Goal: Communication & Community: Answer question/provide support

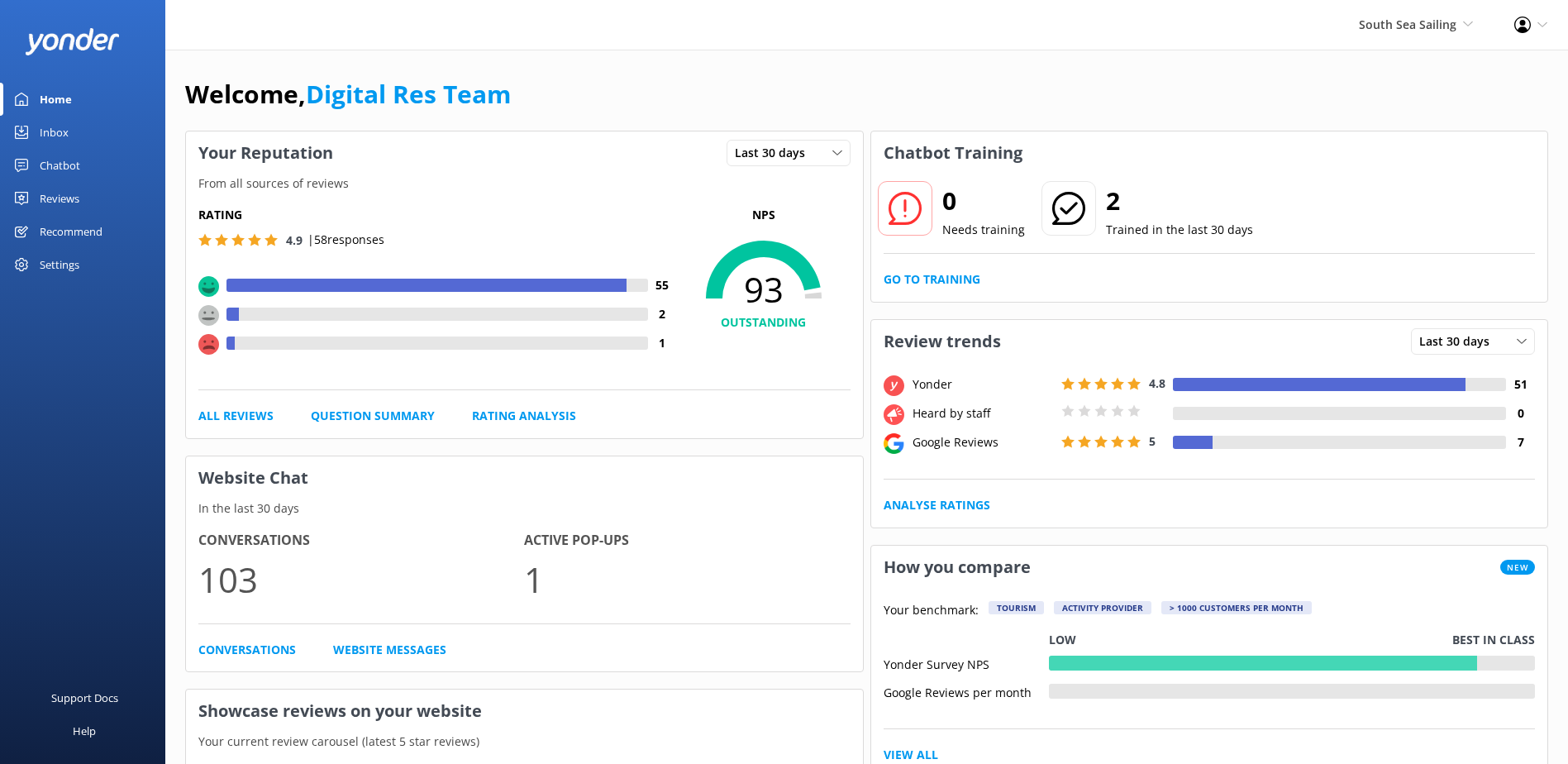
click at [1459, 245] on div "0 Needs training 2 Trained in the last 30 days" at bounding box center [1210, 220] width 652 height 67
click at [899, 281] on link "Go to Training" at bounding box center [931, 280] width 96 height 18
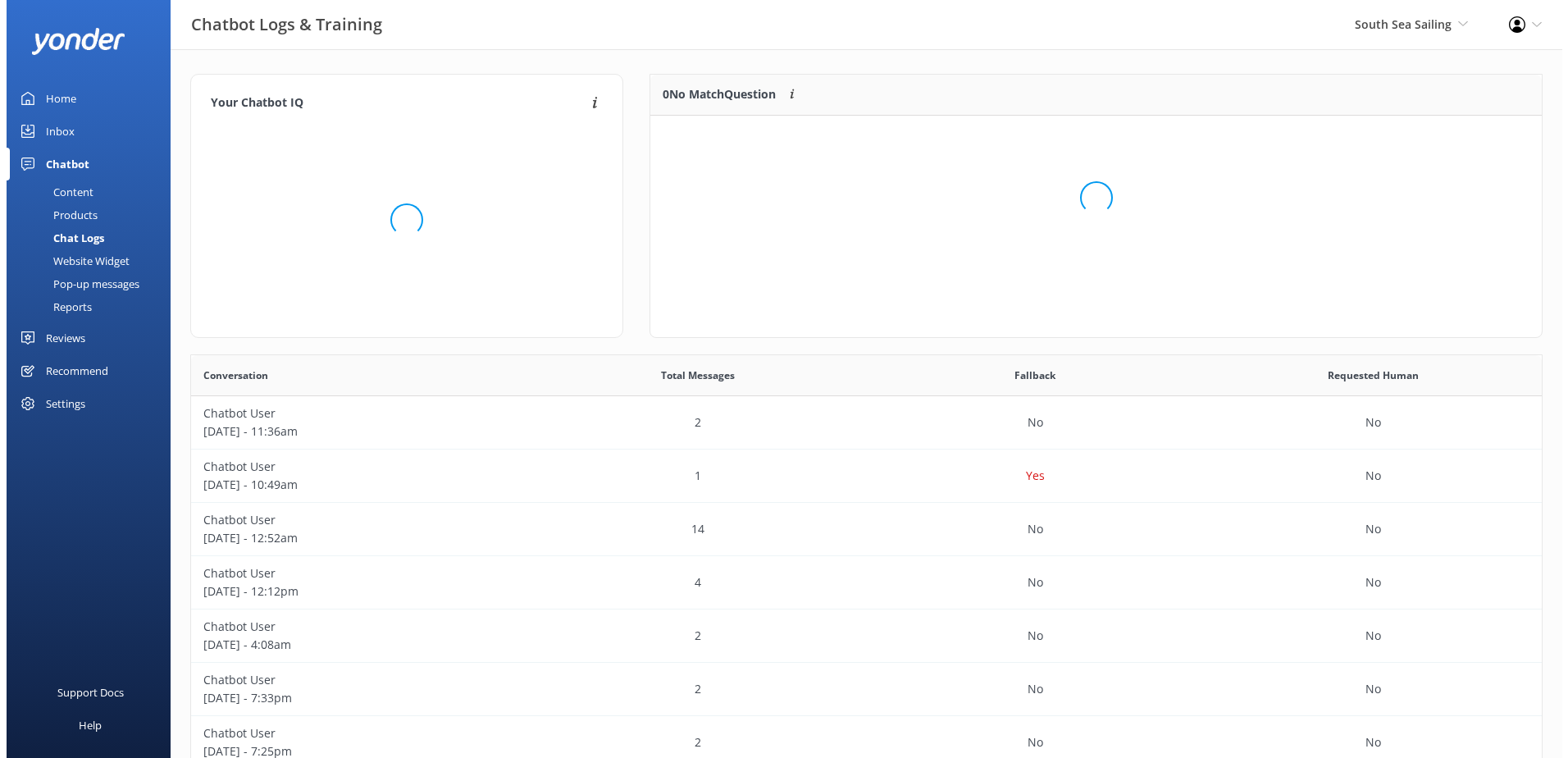
scroll to position [193, 878]
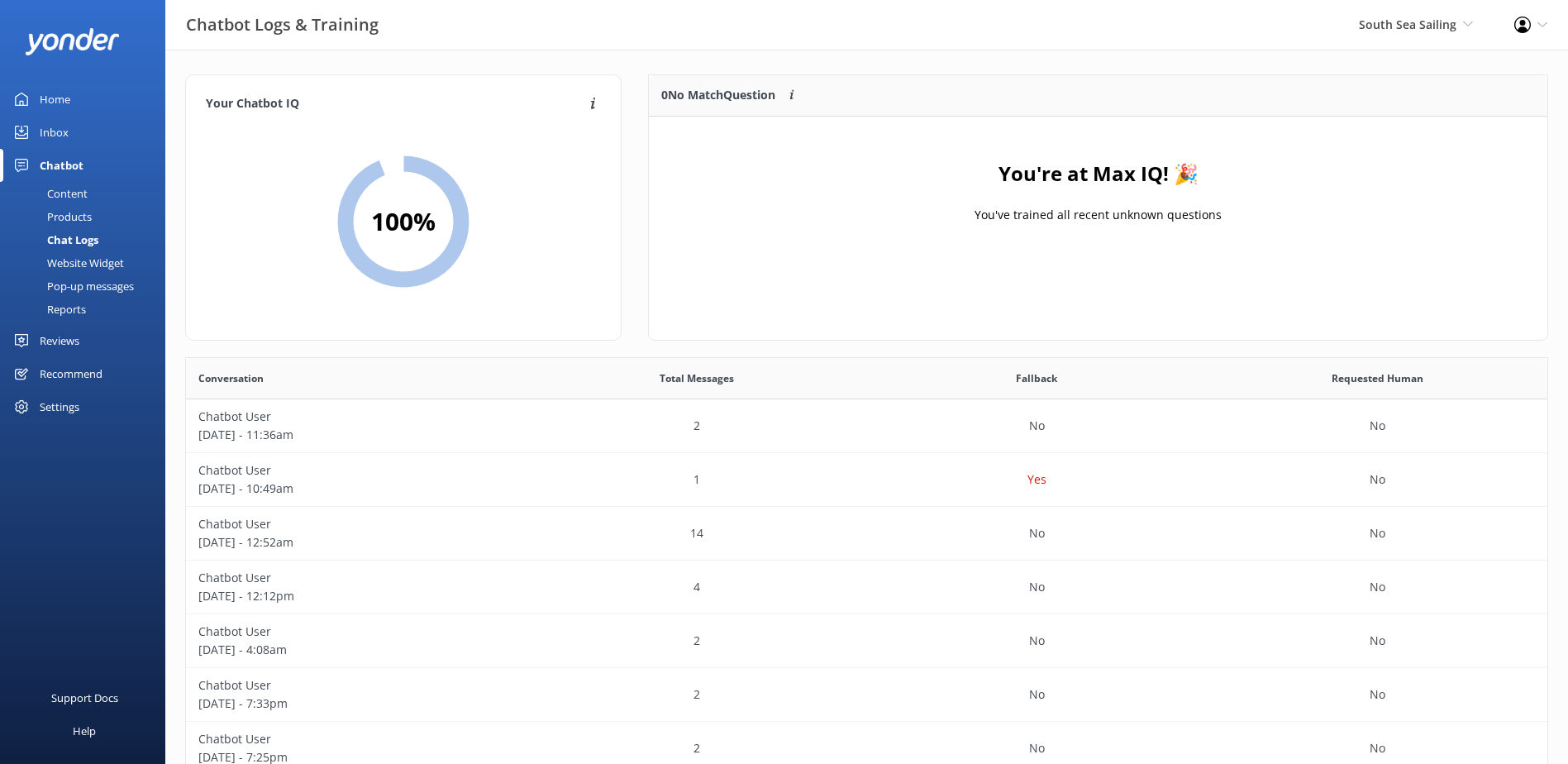
click at [73, 130] on link "Inbox" at bounding box center [82, 132] width 165 height 33
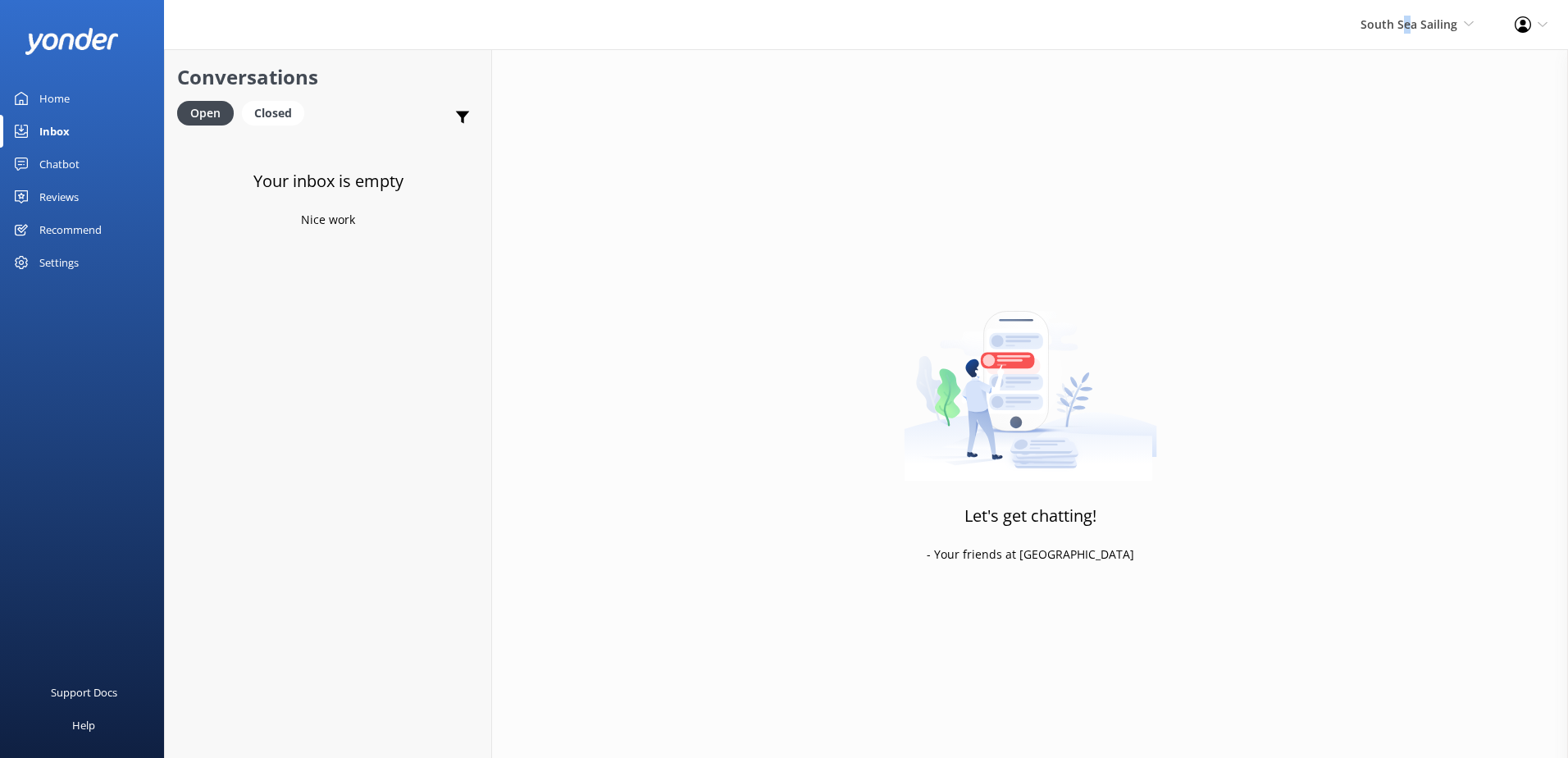
click at [1408, 43] on div "South Sea Sailing South Sea Sailing South Sea Cruises Malamala Beach Club Aweso…" at bounding box center [1417, 24] width 155 height 49
drag, startPoint x: 1408, startPoint y: 43, endPoint x: 1389, endPoint y: 71, distance: 33.8
click at [1389, 71] on link "South Sea Sailing" at bounding box center [1413, 70] width 164 height 39
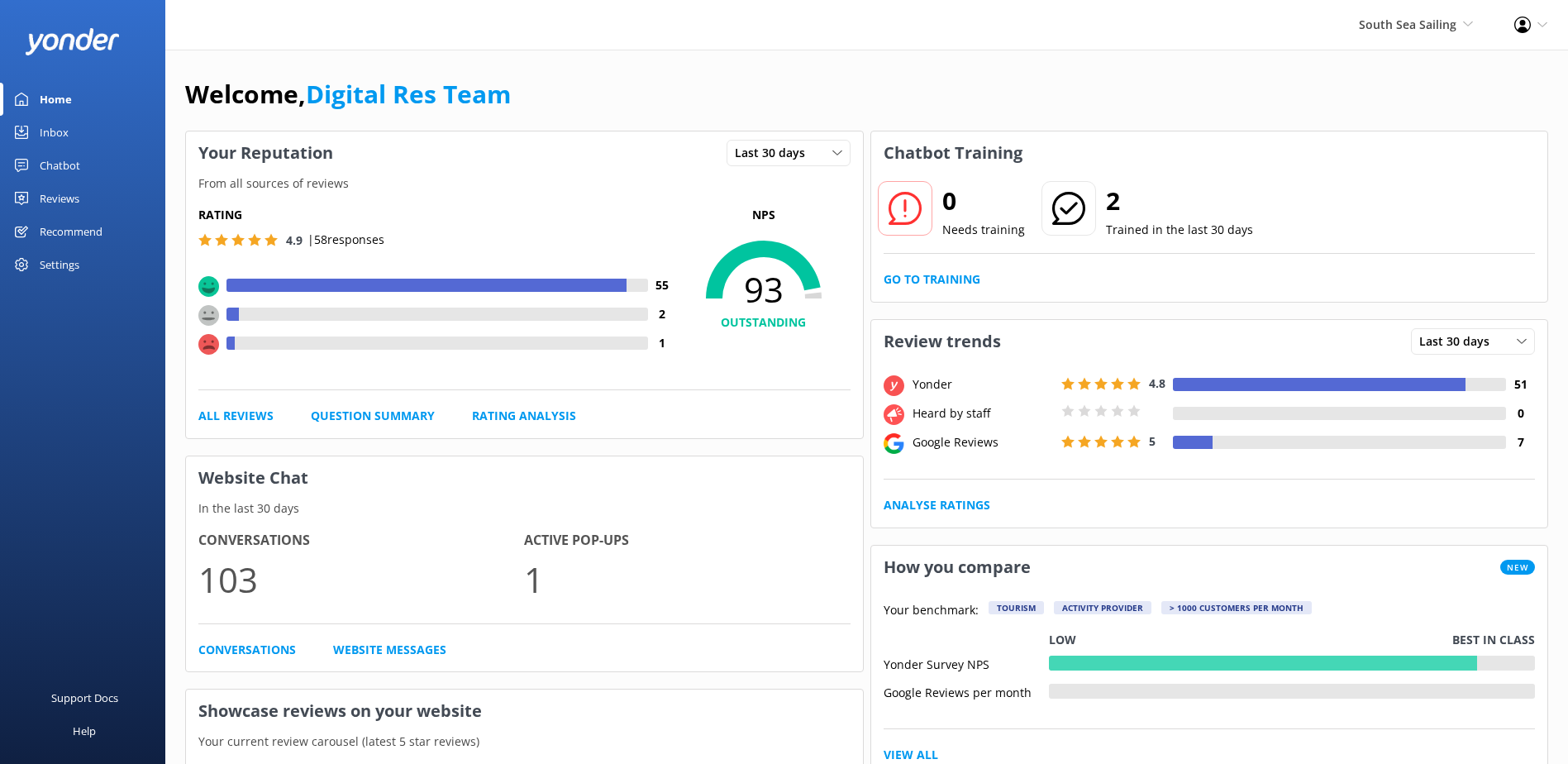
click at [39, 124] on link "Inbox" at bounding box center [82, 132] width 165 height 33
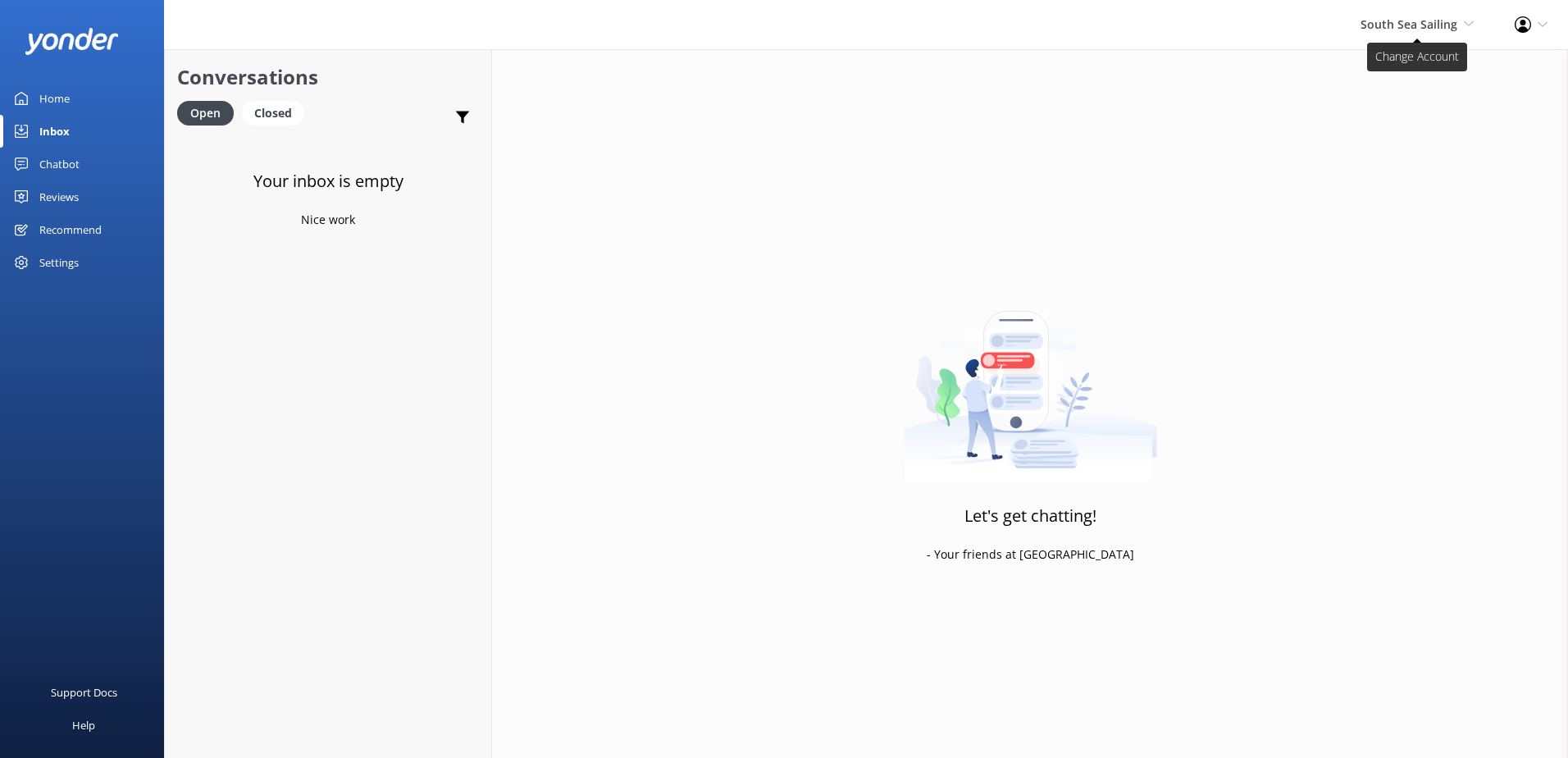
click at [1391, 22] on span "South Sea Sailing" at bounding box center [1408, 24] width 96 height 16
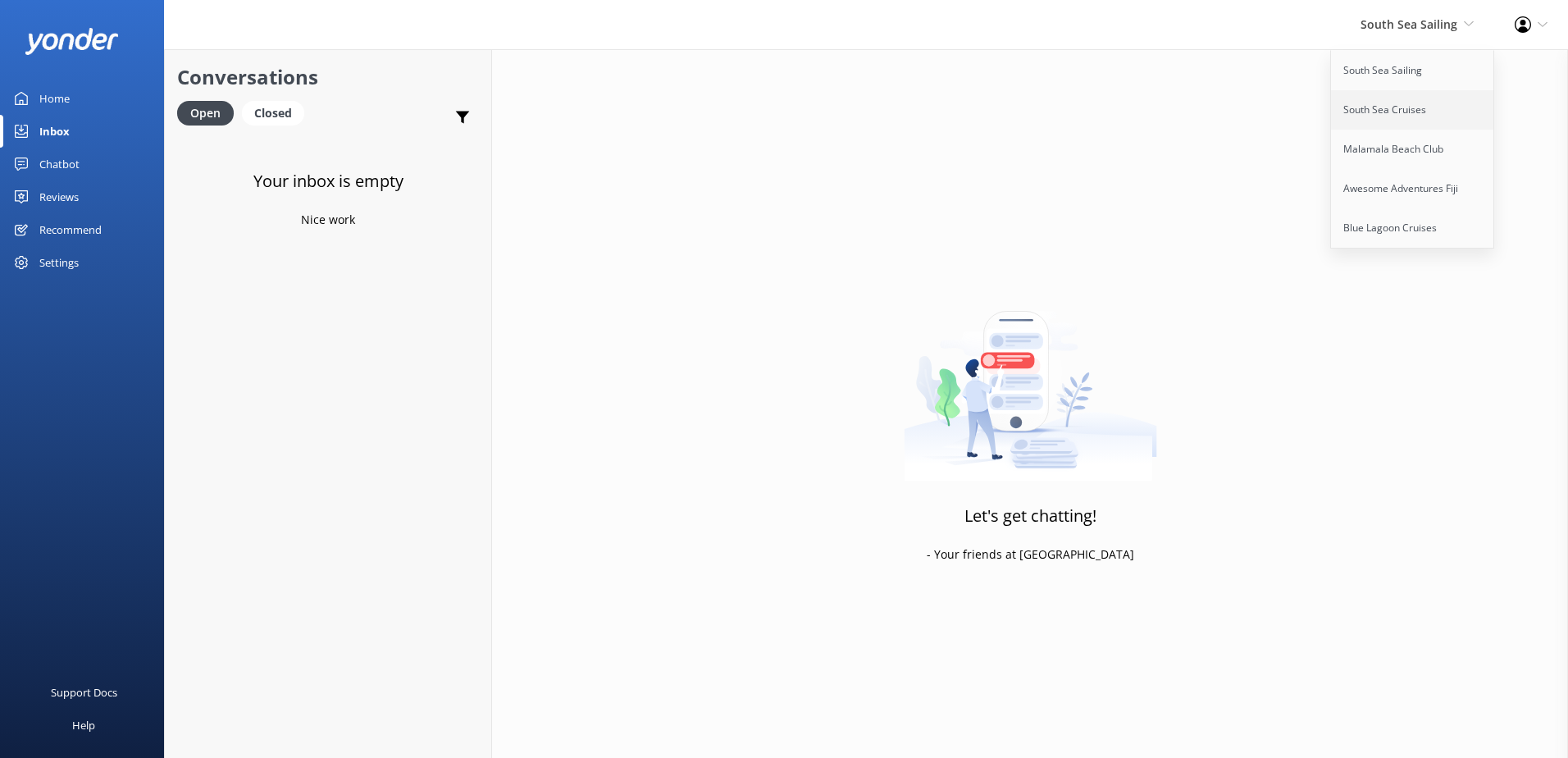
click at [1403, 121] on link "South Sea Cruises" at bounding box center [1413, 110] width 164 height 39
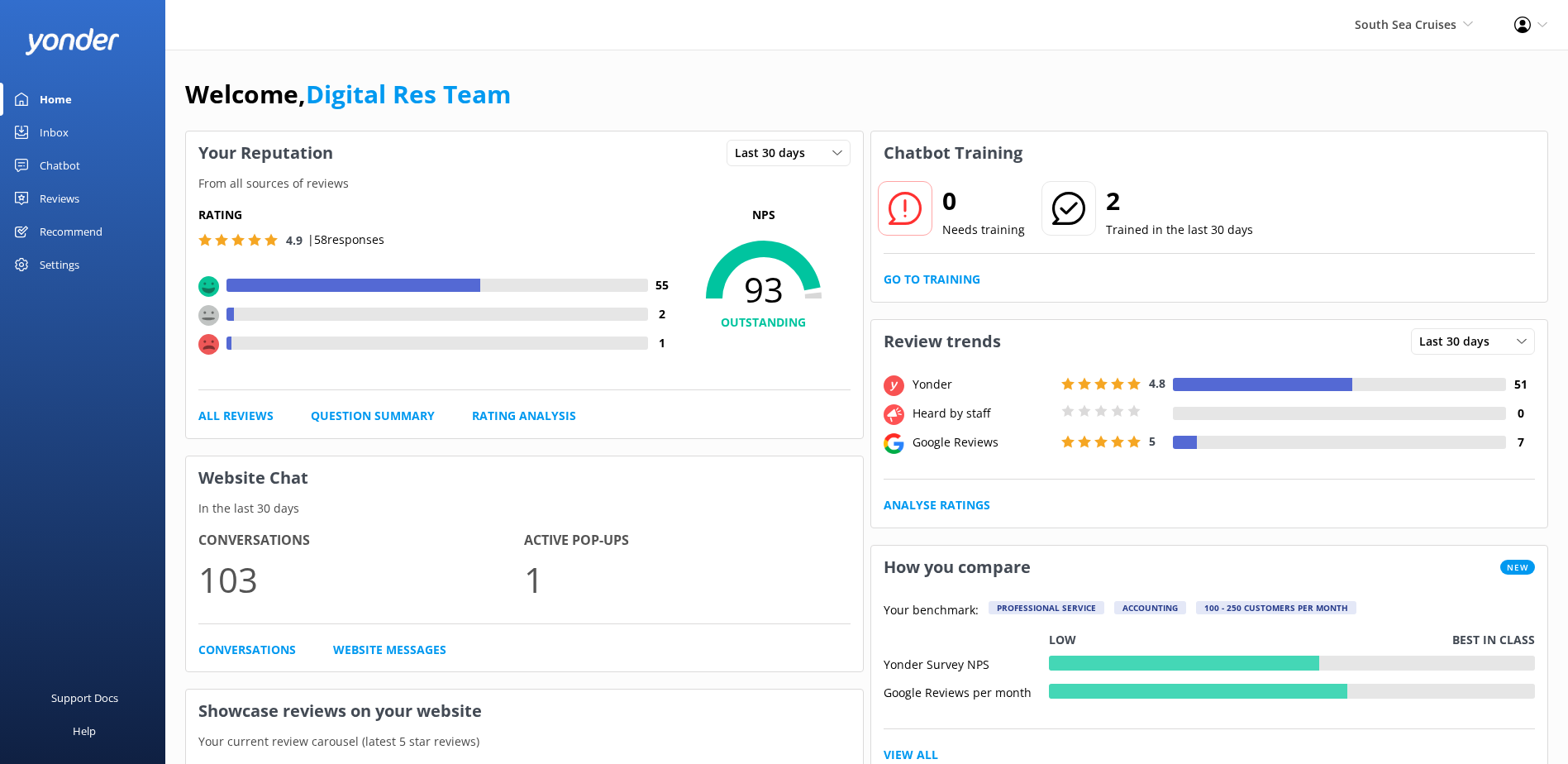
click at [33, 142] on link "Inbox" at bounding box center [82, 132] width 165 height 33
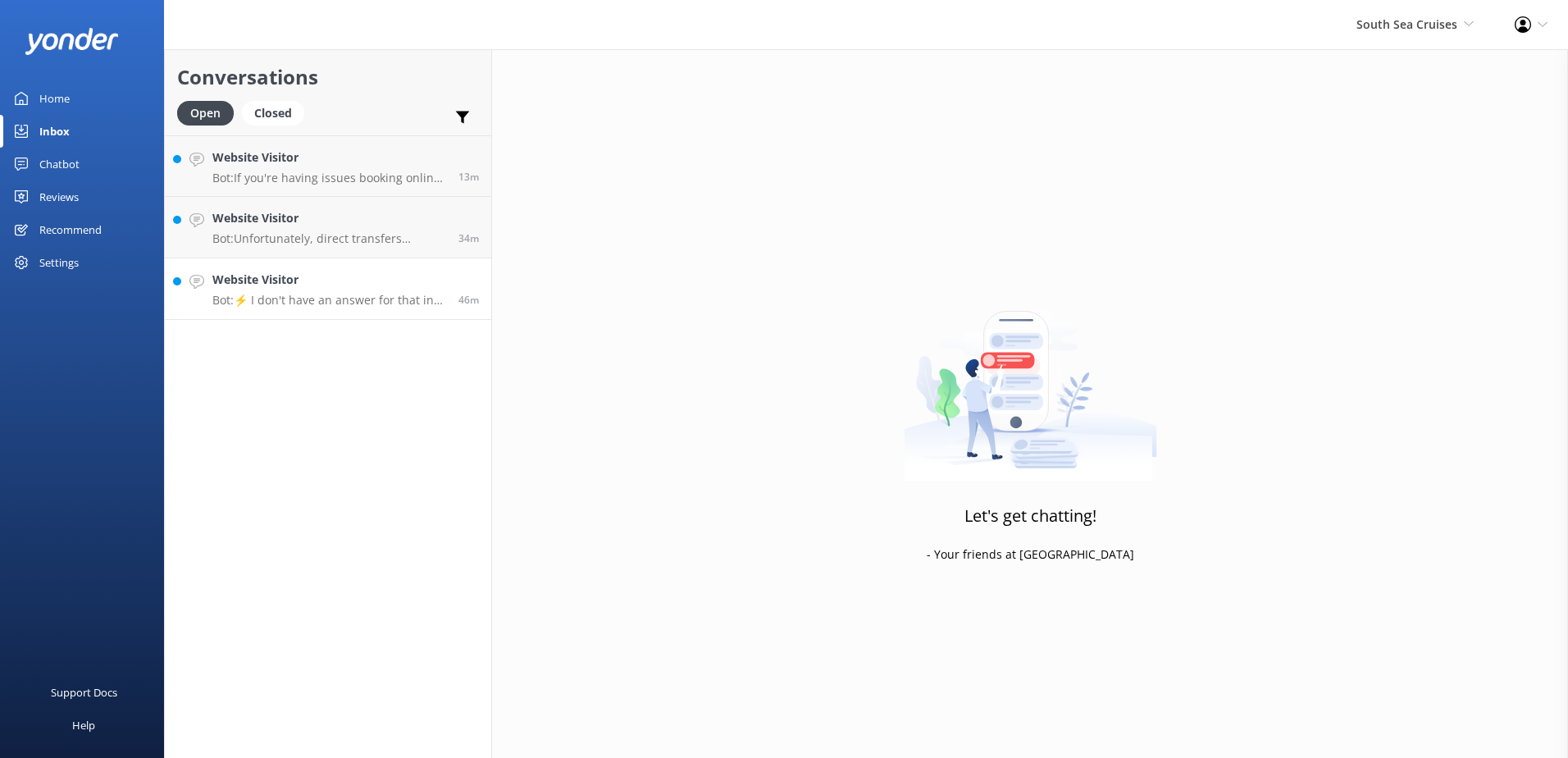
click at [317, 298] on p "Bot: ⚡ I don't have an answer for that in my knowledge base. Please try and rep…" at bounding box center [329, 300] width 233 height 15
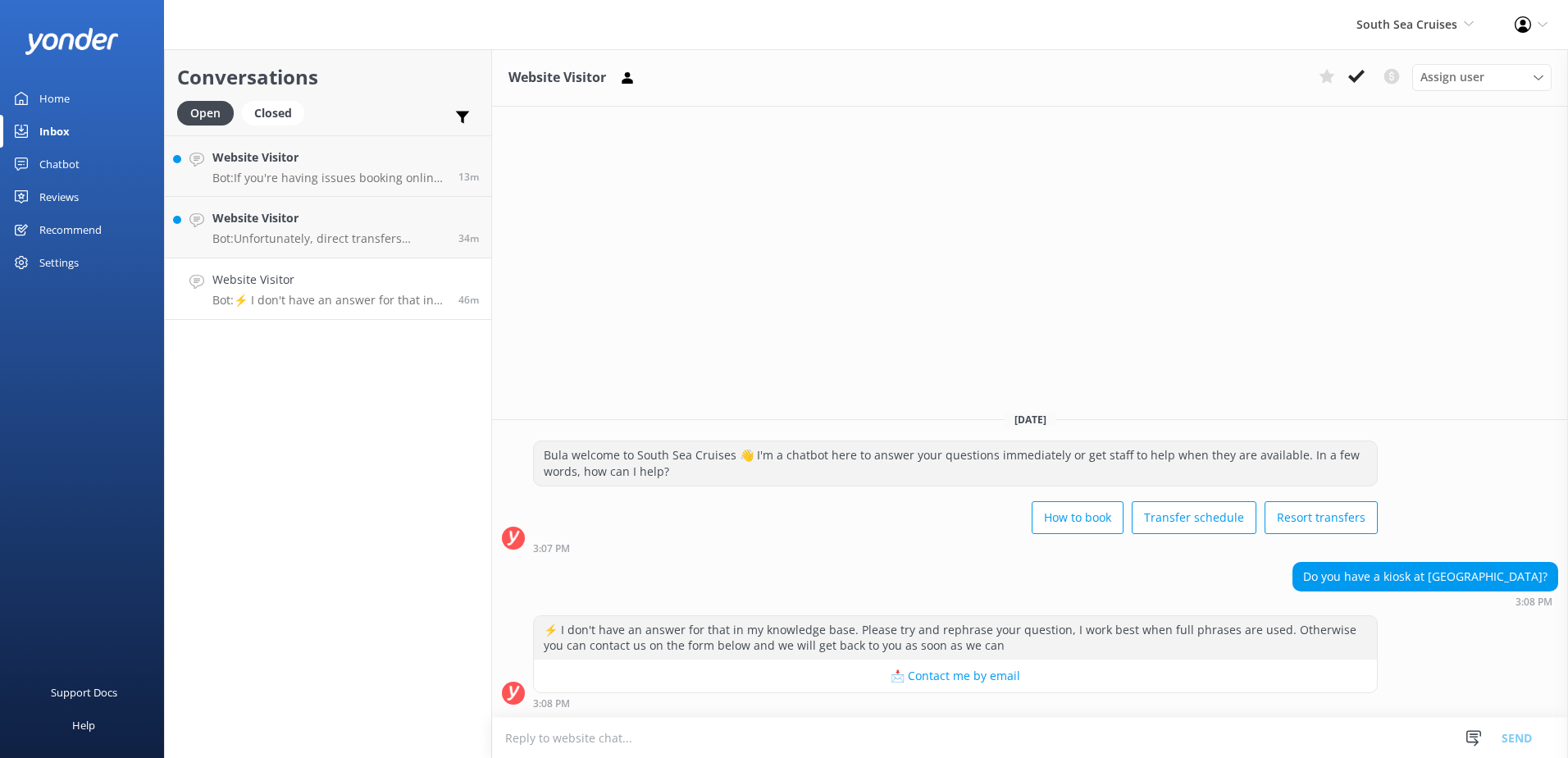
click at [1125, 737] on textarea at bounding box center [1030, 737] width 1076 height 40
type textarea "w"
click at [847, 743] on textarea "We do not have a travel desk at [GEOGRAPHIC_DATA] however there are agents book…" at bounding box center [1030, 736] width 1076 height 41
click at [907, 737] on textarea "We do not have a travel desk at [GEOGRAPHIC_DATA] however there are agents who …" at bounding box center [1030, 736] width 1076 height 41
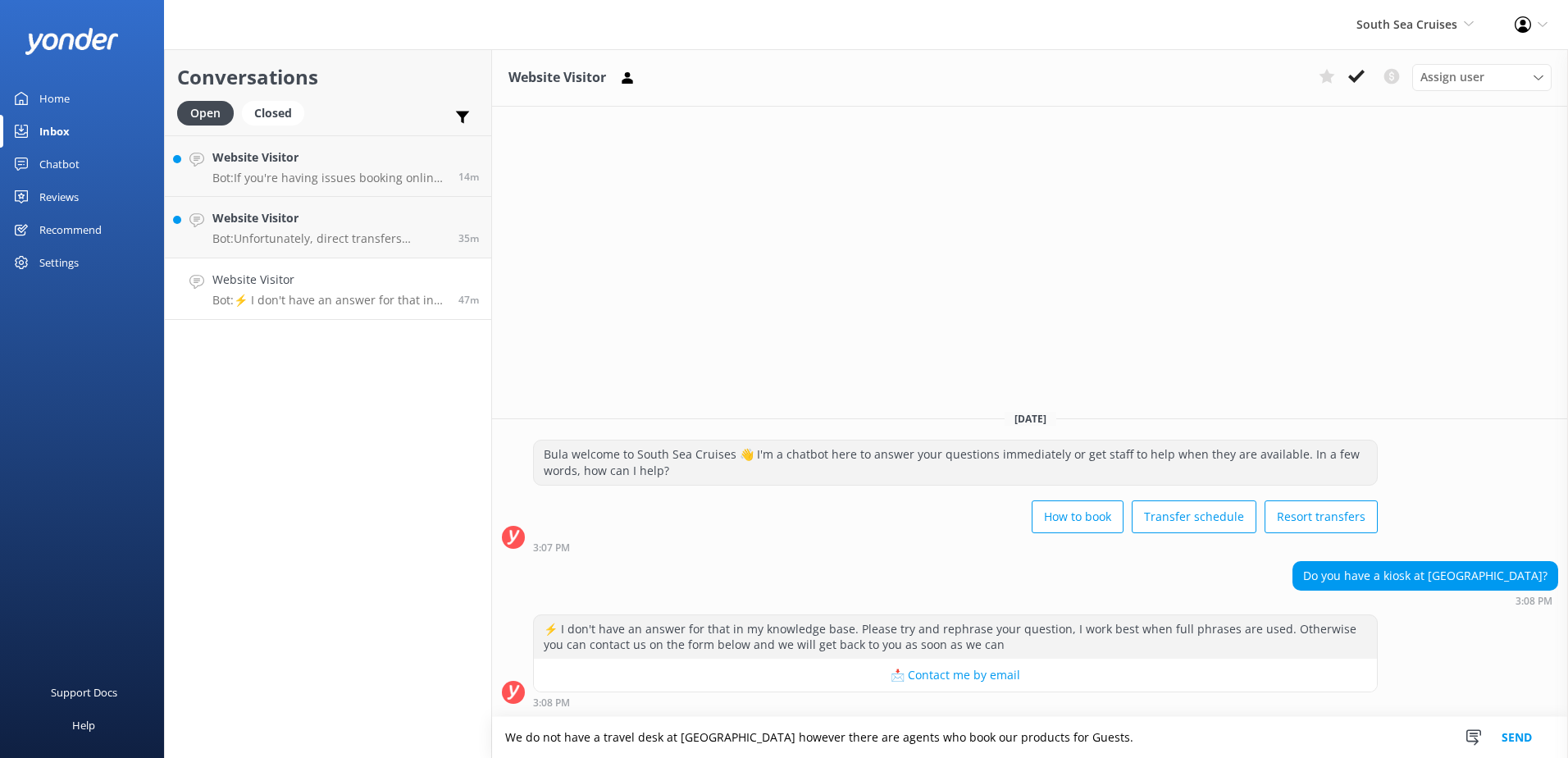
type textarea "We do not have a travel desk at [GEOGRAPHIC_DATA] however there are agents who …"
click at [1520, 718] on button "Send" at bounding box center [1516, 736] width 61 height 41
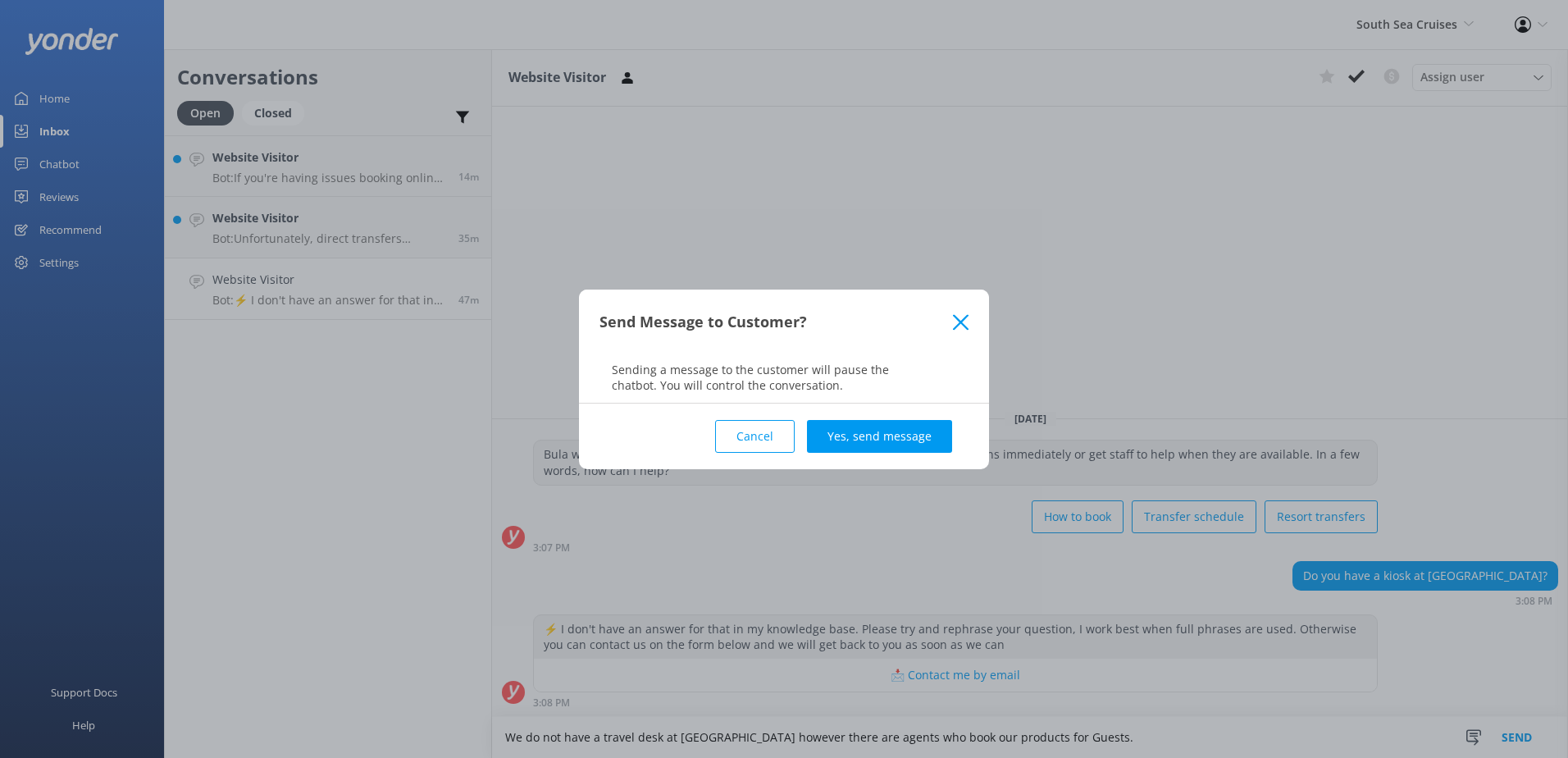
click at [1520, 726] on div "Send Message to Customer? Sending a message to the customer will pause the chat…" at bounding box center [784, 379] width 1568 height 758
click at [899, 441] on button "Yes, send message" at bounding box center [879, 436] width 145 height 32
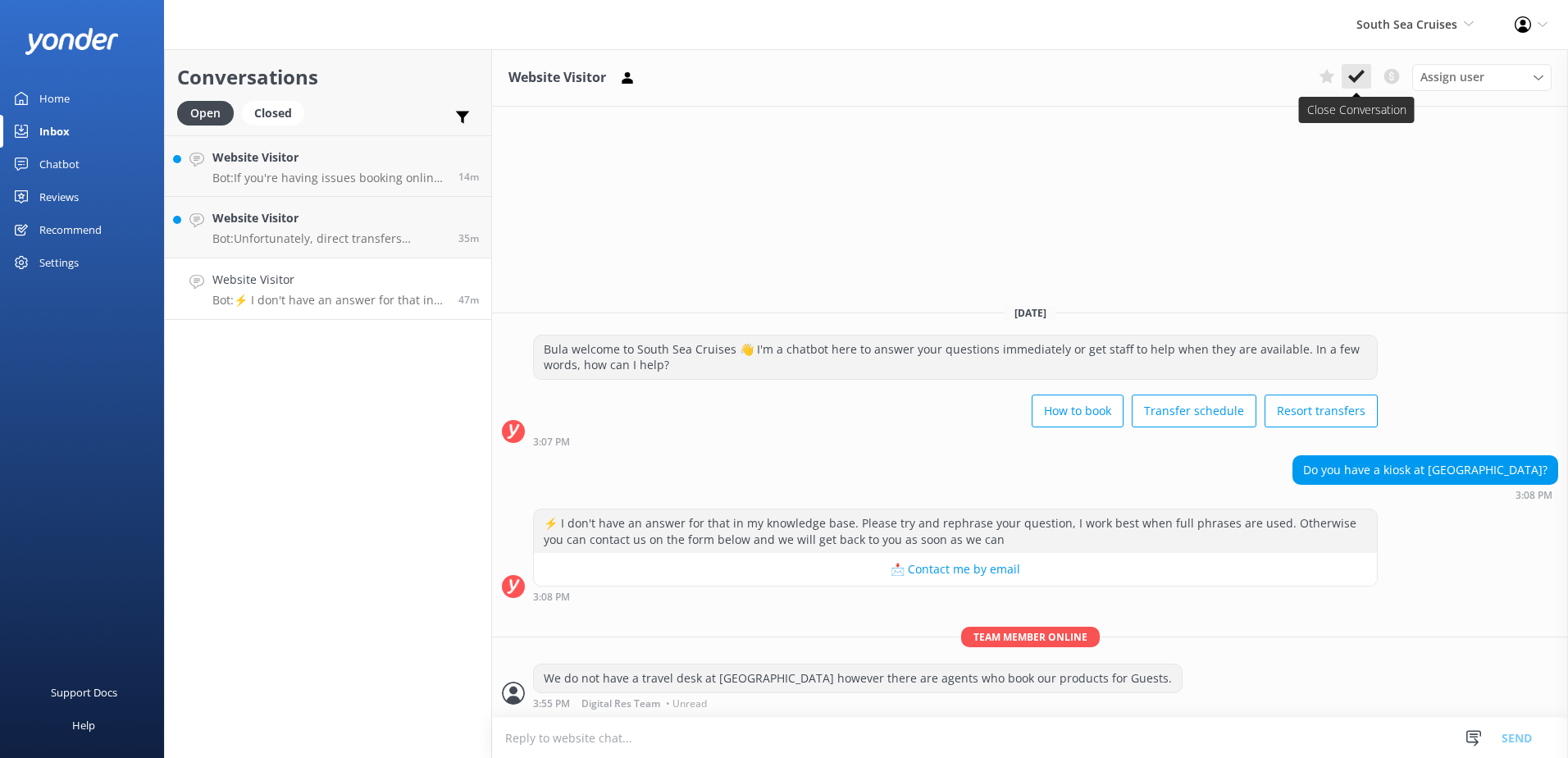
click at [1357, 83] on icon at bounding box center [1356, 76] width 17 height 17
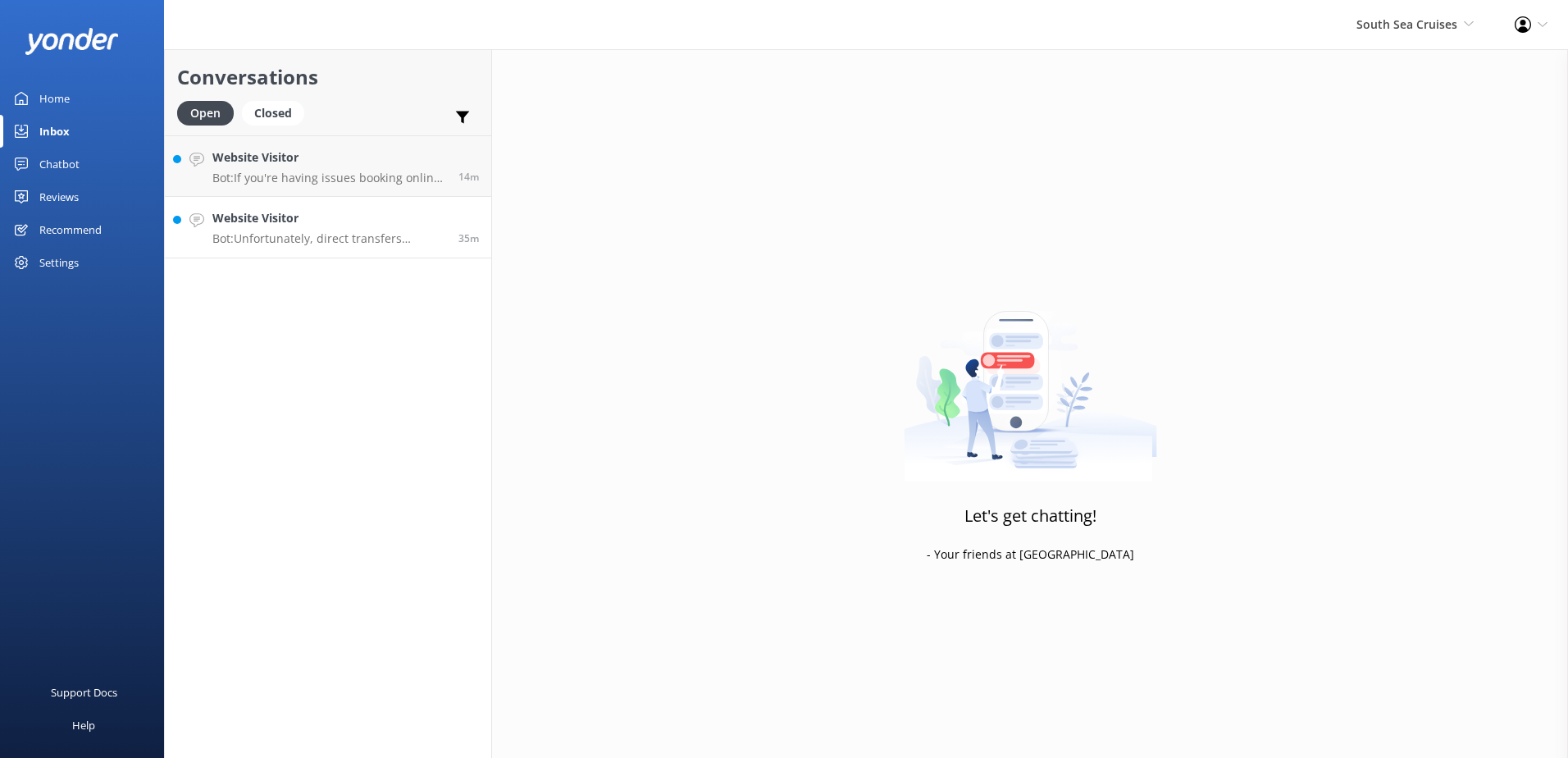
click at [360, 247] on link "Website Visitor Bot: Unfortunately, direct transfers between Kuata and [GEOGRAP…" at bounding box center [327, 228] width 327 height 62
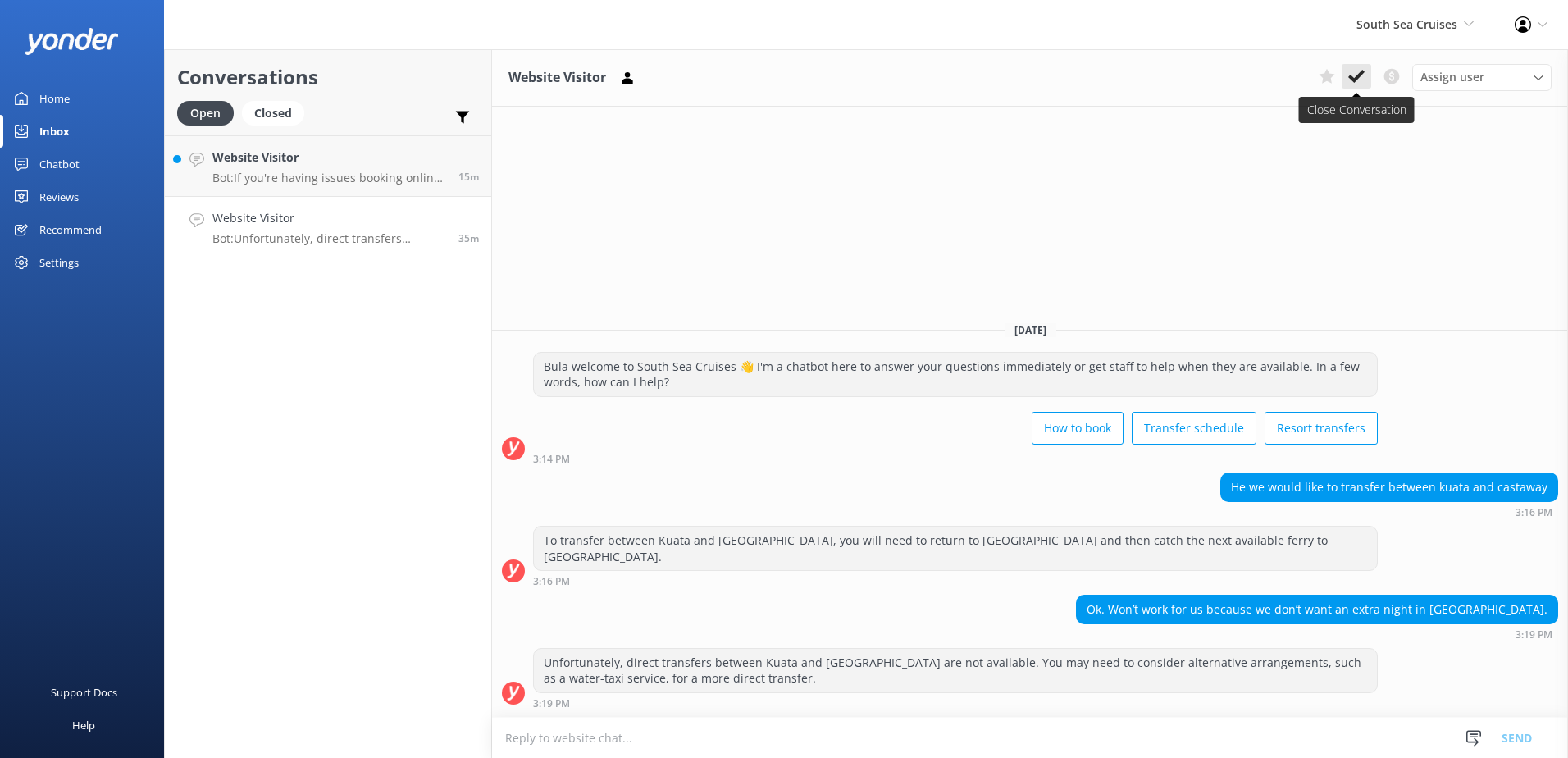
click at [1352, 78] on use at bounding box center [1356, 76] width 17 height 13
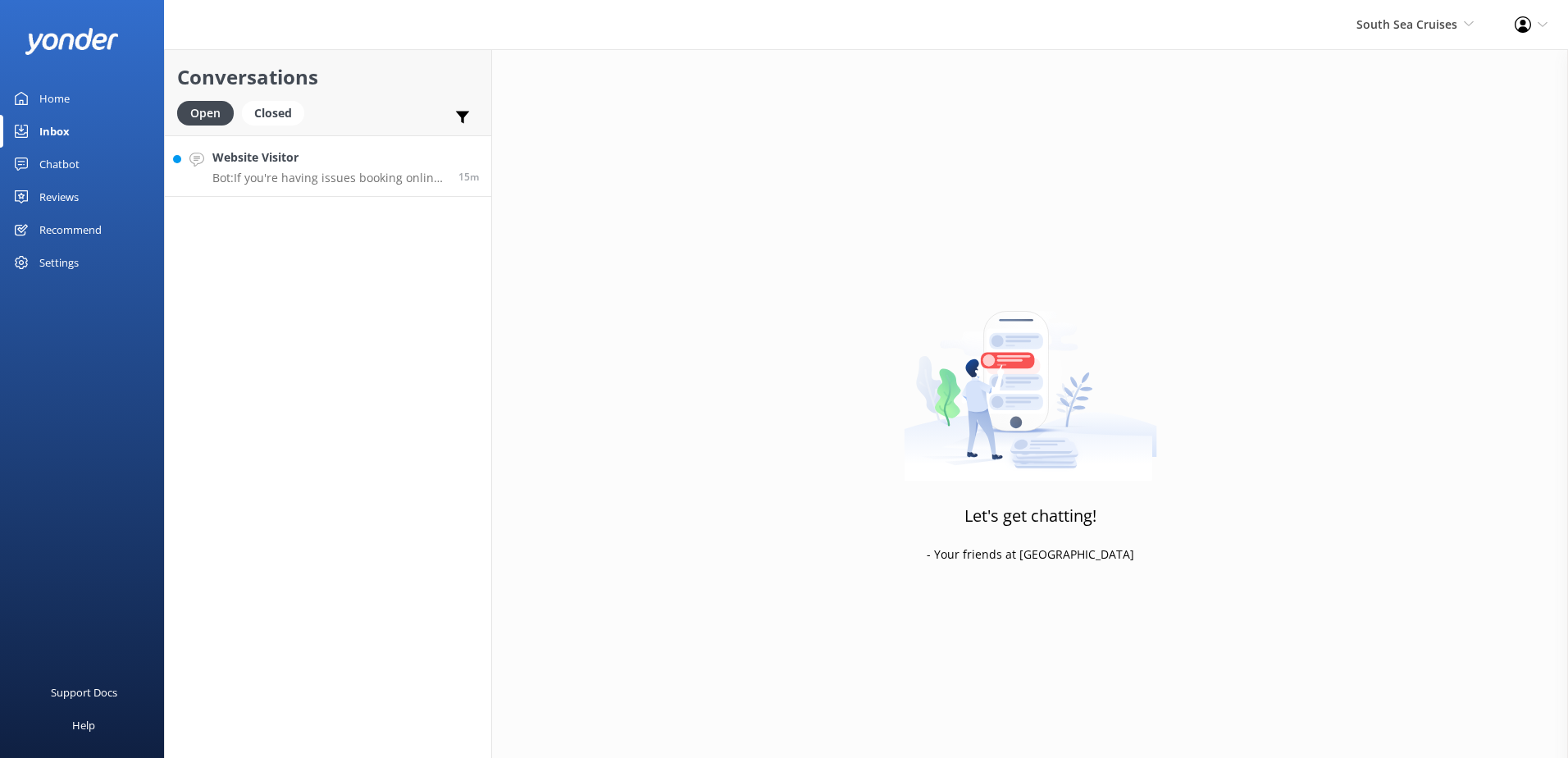
click at [366, 149] on h4 "Website Visitor" at bounding box center [329, 158] width 233 height 18
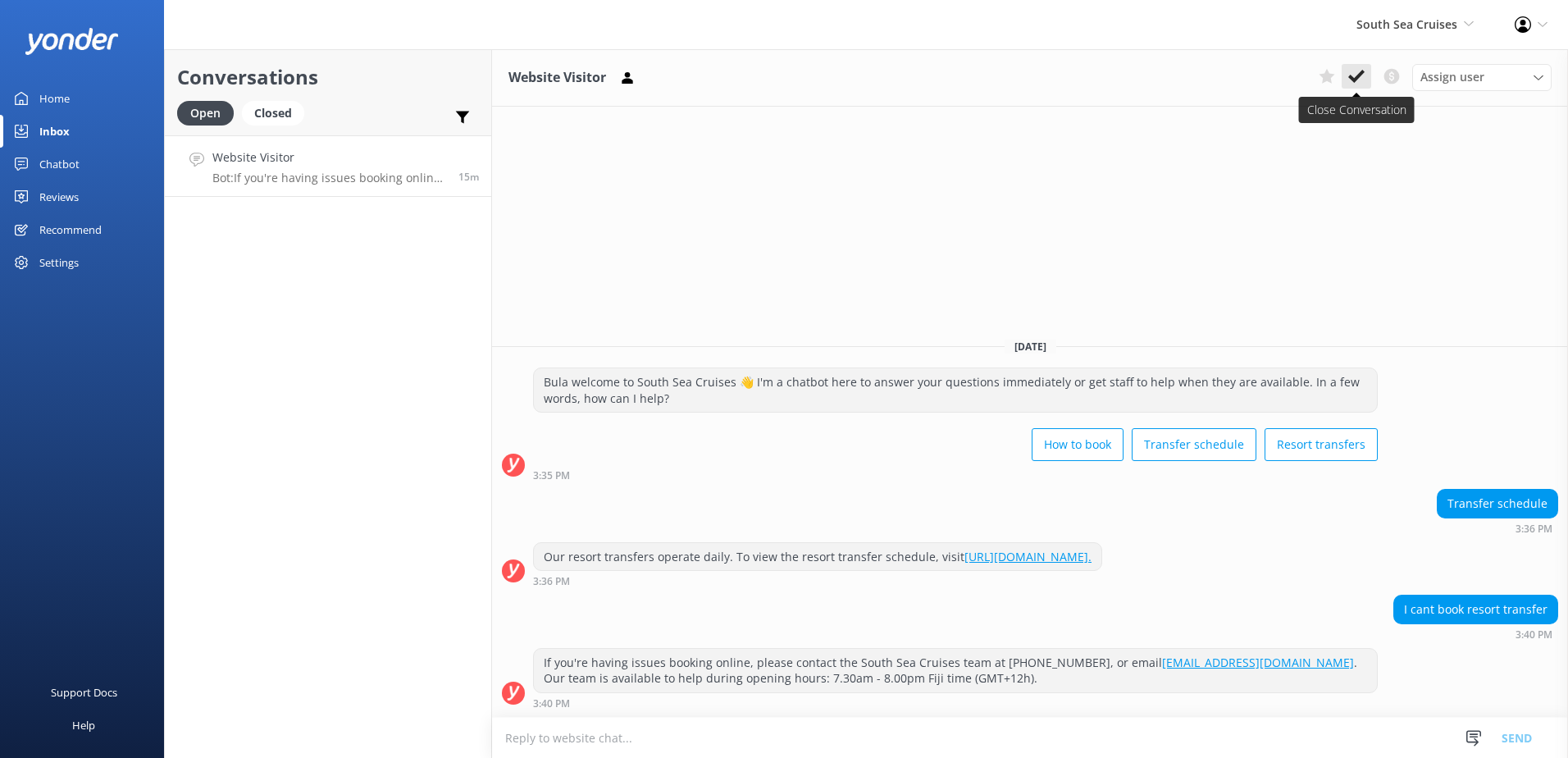
click at [1365, 76] on button at bounding box center [1356, 76] width 30 height 25
click at [1423, 22] on span "South Sea Cruises" at bounding box center [1406, 24] width 101 height 16
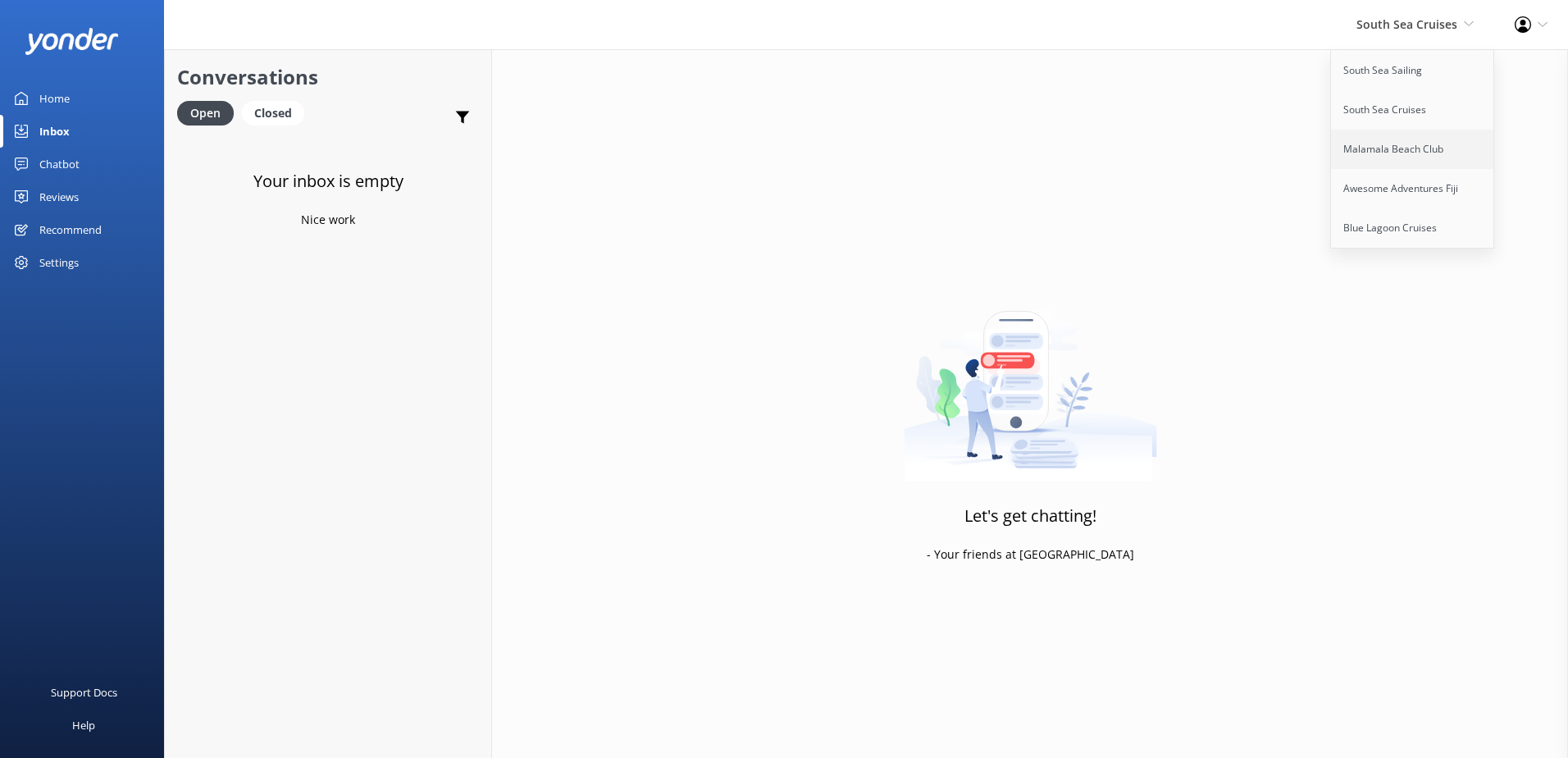
click at [1402, 156] on link "Malamala Beach Club" at bounding box center [1413, 149] width 164 height 39
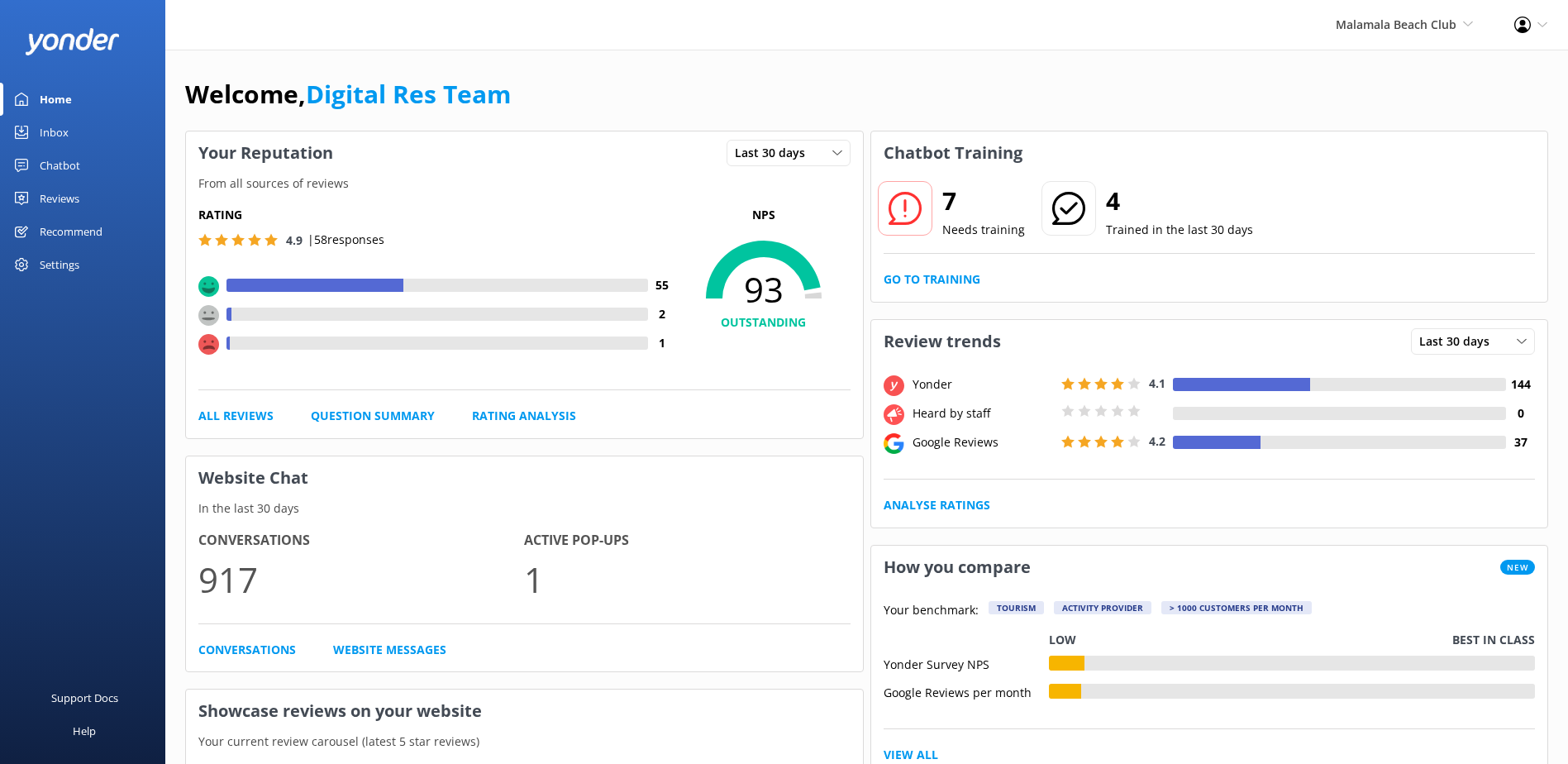
click at [67, 128] on div "Inbox" at bounding box center [54, 132] width 29 height 33
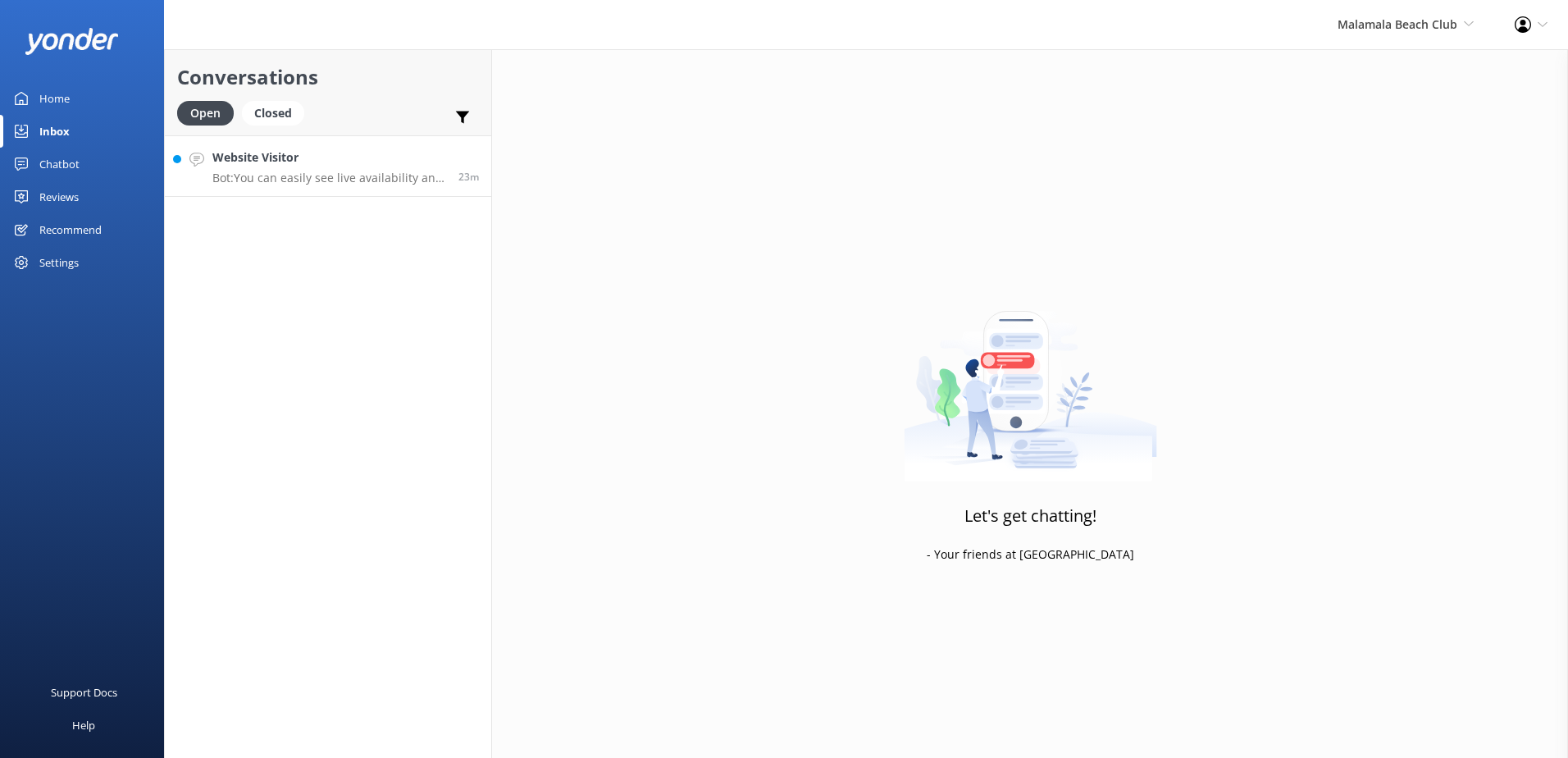
click at [380, 182] on p "Bot: You can easily see live availability and book online at [URL][DOMAIN_NAME]…" at bounding box center [329, 178] width 233 height 15
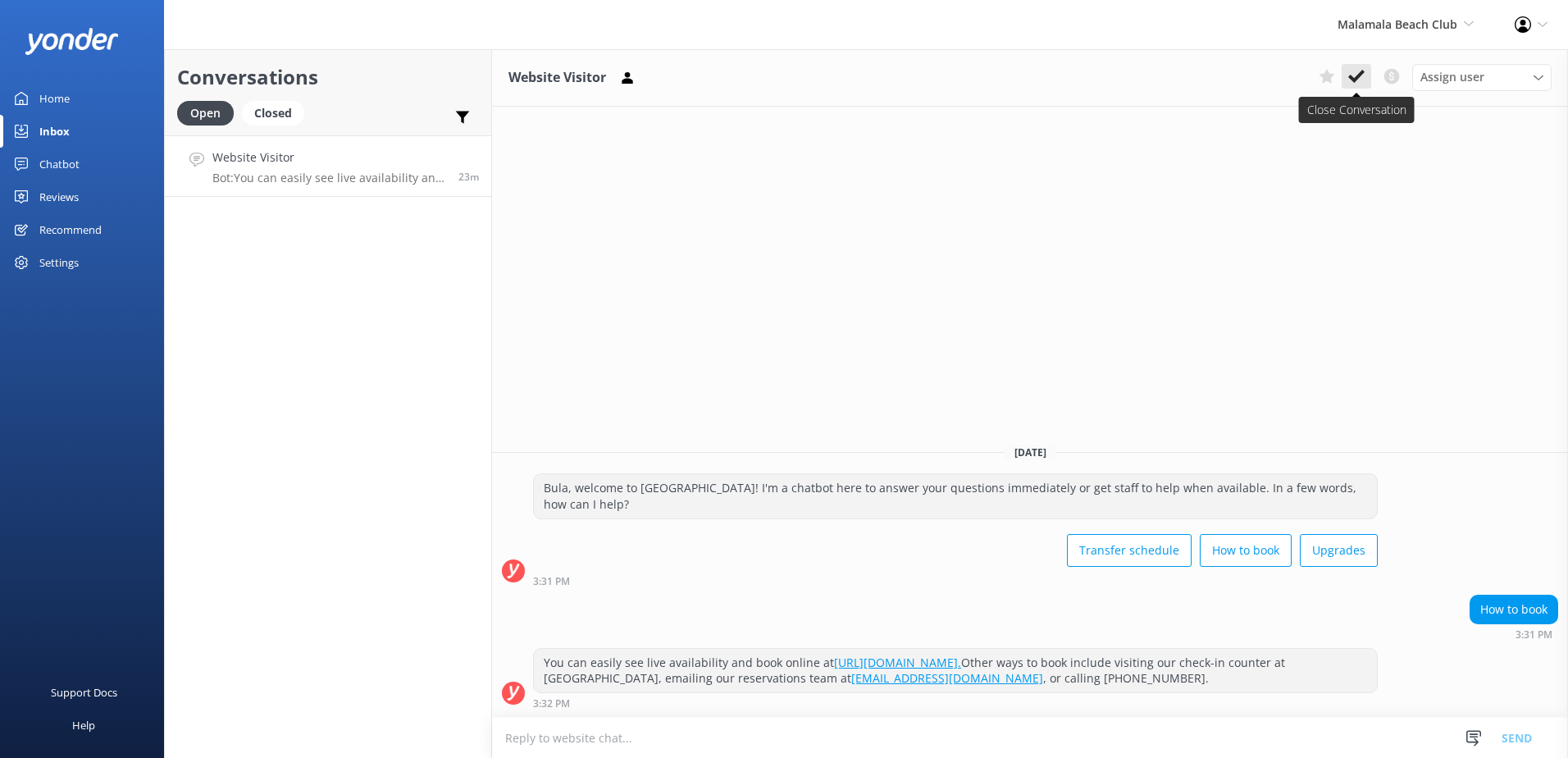
click at [1362, 74] on use at bounding box center [1356, 76] width 17 height 13
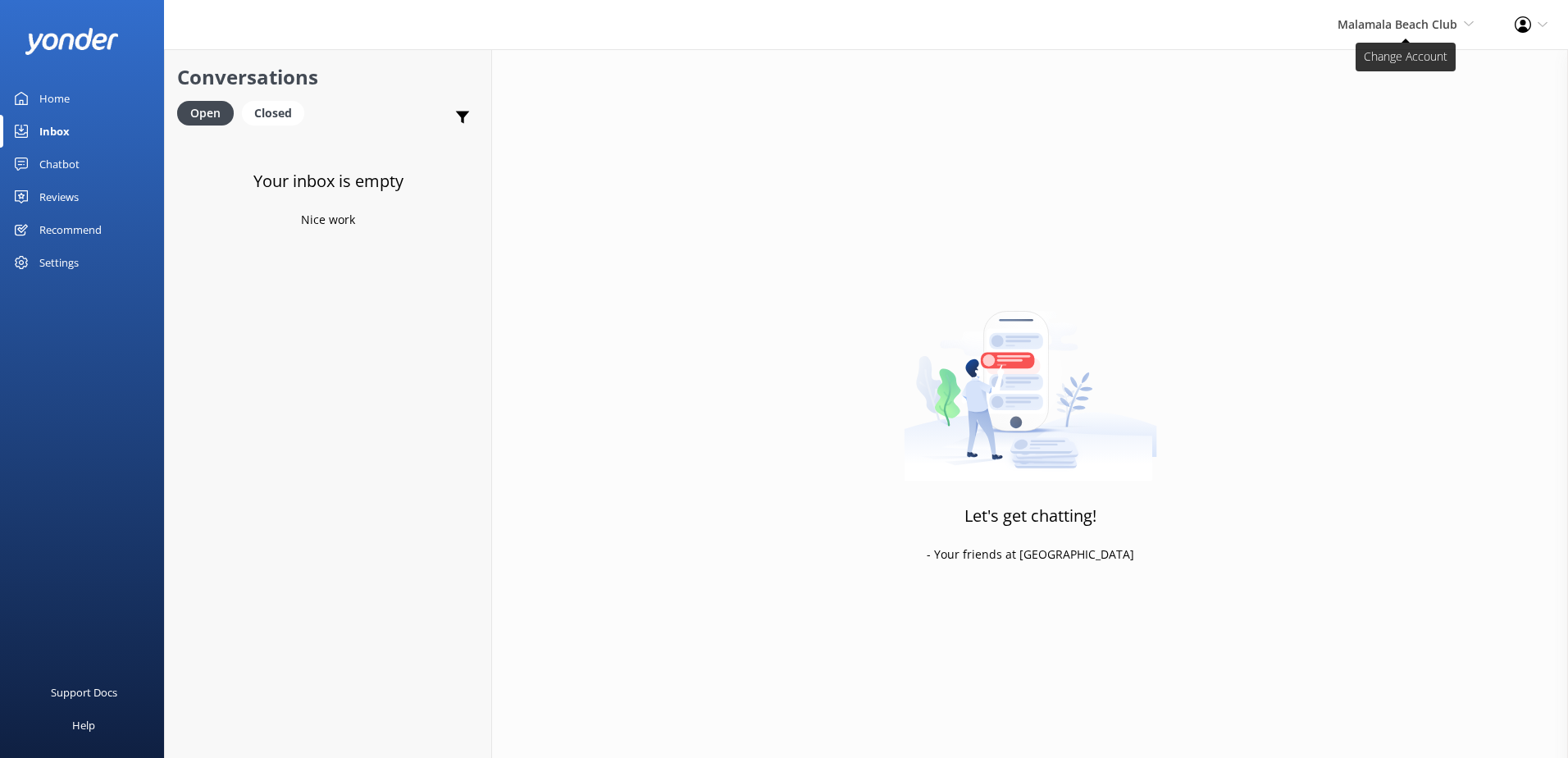
click at [1421, 25] on span "Malamala Beach Club" at bounding box center [1397, 24] width 120 height 16
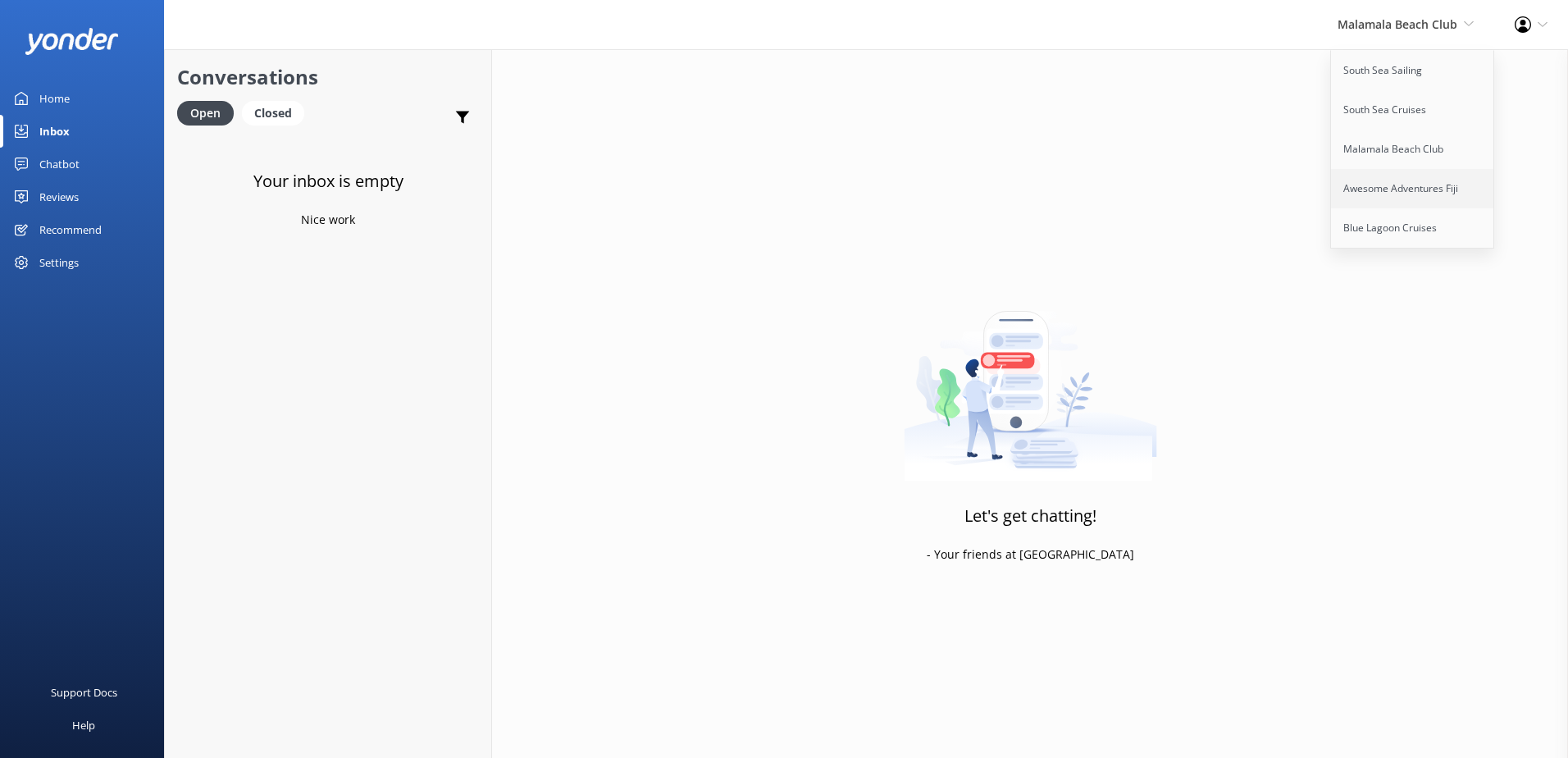
click at [1401, 178] on link "Awesome Adventures Fiji" at bounding box center [1413, 188] width 164 height 39
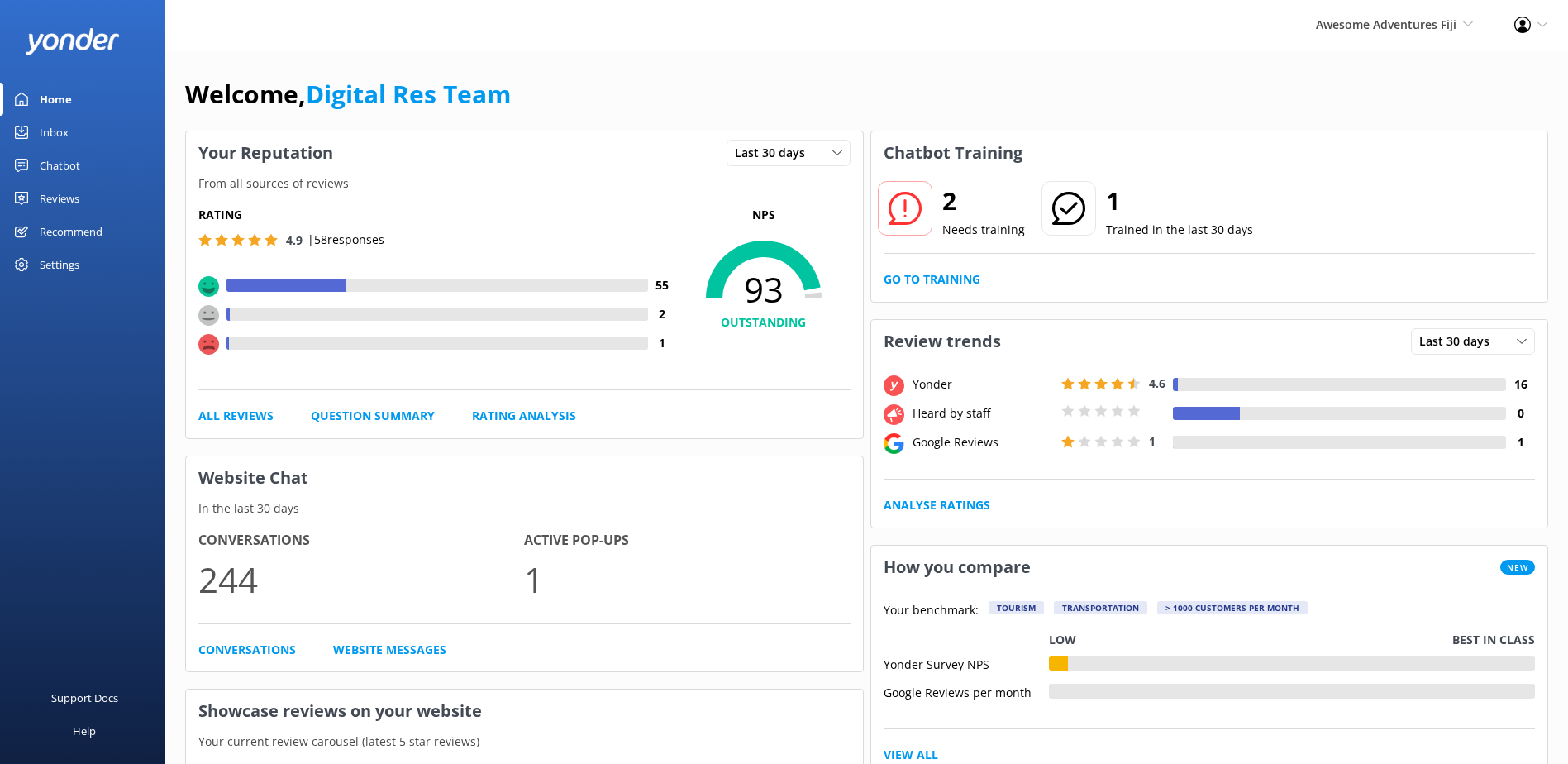
drag, startPoint x: 73, startPoint y: 101, endPoint x: 67, endPoint y: 108, distance: 9.2
click at [72, 101] on link "Home" at bounding box center [82, 99] width 165 height 33
click at [62, 121] on div "Inbox" at bounding box center [54, 132] width 29 height 33
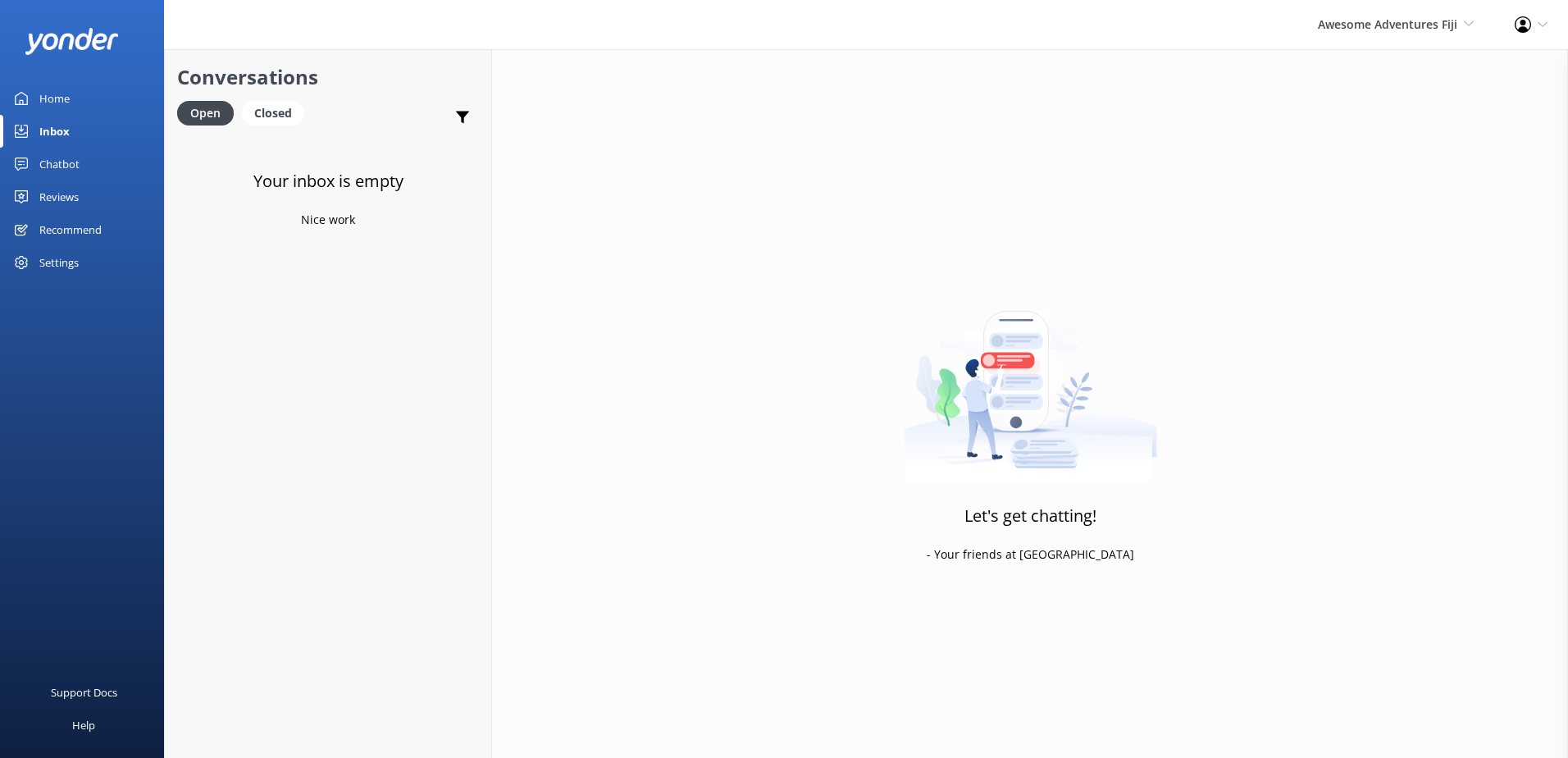
click at [1344, 12] on div "Awesome Adventures Fiji South Sea Sailing South Sea Cruises Malamala Beach Club…" at bounding box center [1395, 24] width 197 height 49
click at [1348, 235] on link "Blue Lagoon Cruises" at bounding box center [1413, 228] width 164 height 39
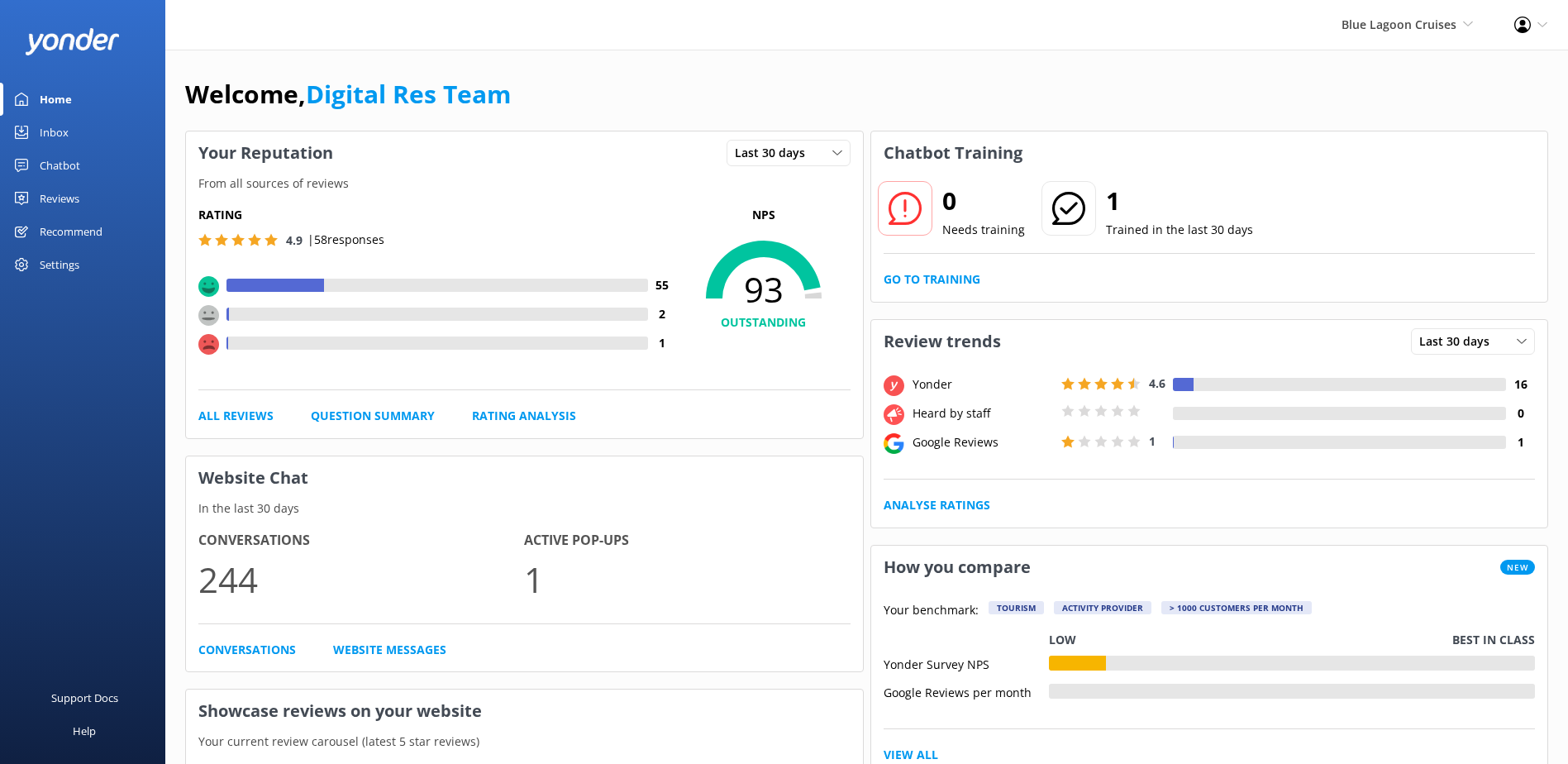
click at [59, 128] on div "Inbox" at bounding box center [54, 132] width 29 height 33
